Goal: Transaction & Acquisition: Purchase product/service

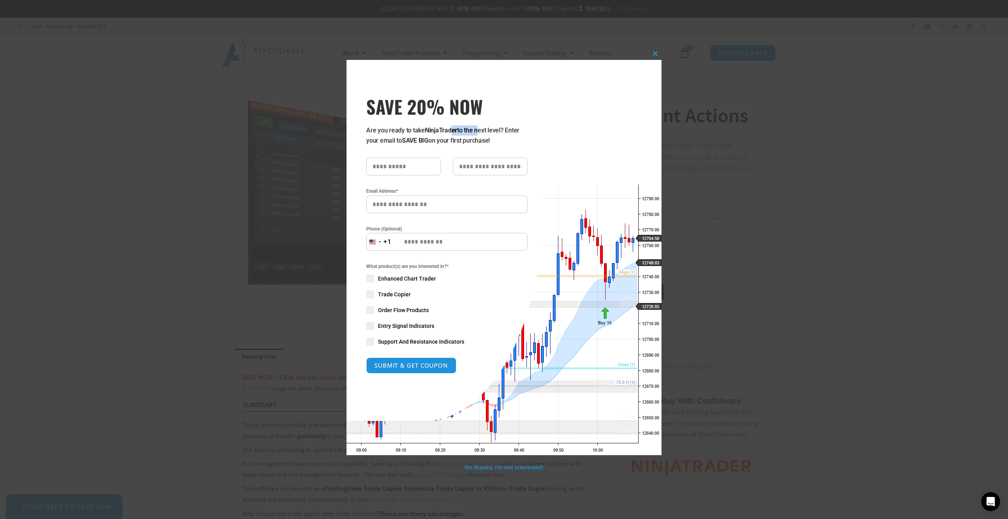
drag, startPoint x: 452, startPoint y: 129, endPoint x: 483, endPoint y: 129, distance: 30.7
click at [480, 129] on p "Are you ready to take NinjaTrader to the next level? Enter your email to SAVE B…" at bounding box center [446, 135] width 161 height 20
click at [483, 129] on p "Are you ready to take NinjaTrader to the next level? Enter your email to SAVE B…" at bounding box center [446, 135] width 161 height 20
drag, startPoint x: 427, startPoint y: 136, endPoint x: 446, endPoint y: 137, distance: 18.5
click at [446, 137] on p "Are you ready to take NinjaTrader to the next level? Enter your email to SAVE B…" at bounding box center [446, 135] width 161 height 20
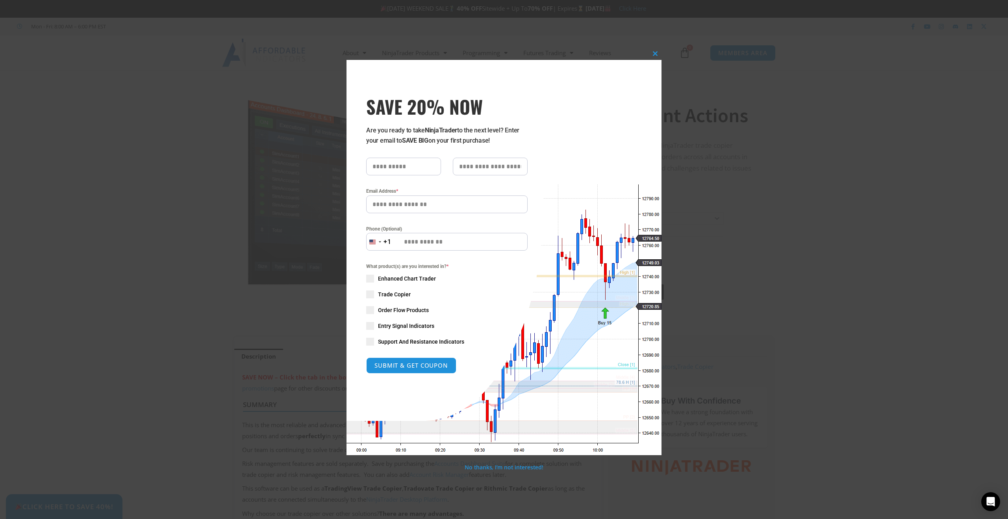
click at [458, 137] on p "Are you ready to take NinjaTrader to the next level? Enter your email to SAVE B…" at bounding box center [446, 135] width 161 height 20
click at [655, 54] on span at bounding box center [655, 53] width 13 height 5
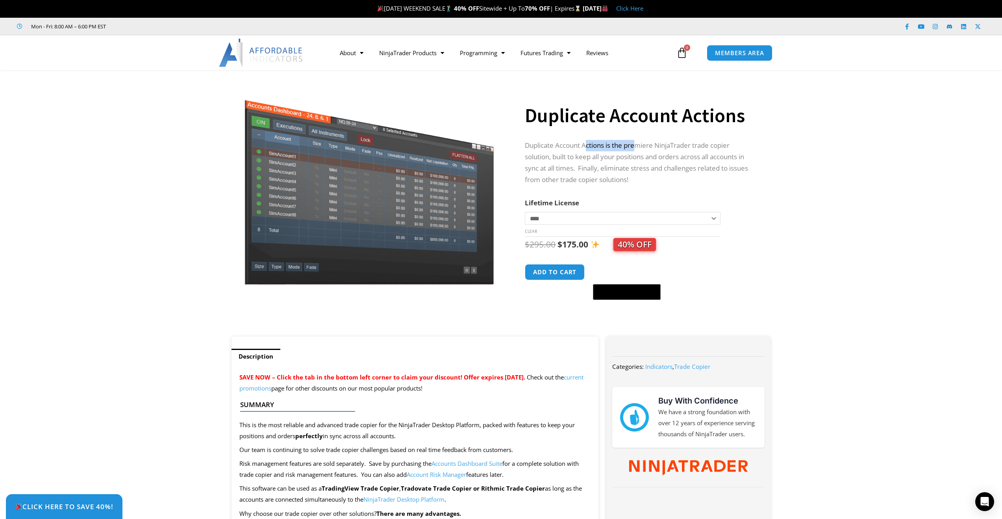
drag, startPoint x: 587, startPoint y: 143, endPoint x: 642, endPoint y: 143, distance: 54.3
click at [639, 144] on p "Duplicate Account Actions is the premiere NinjaTrader trade copier solution, bu…" at bounding box center [640, 163] width 230 height 46
click at [642, 143] on p "Duplicate Account Actions is the premiere NinjaTrader trade copier solution, bu…" at bounding box center [640, 163] width 230 height 46
click at [558, 213] on select "**********" at bounding box center [622, 218] width 195 height 13
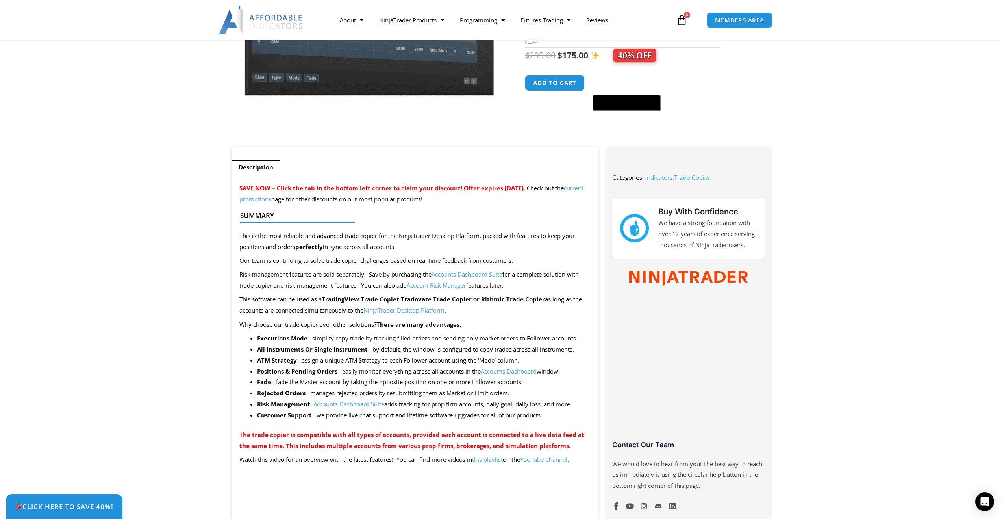
scroll to position [378, 0]
